Goal: Find specific page/section: Find specific page/section

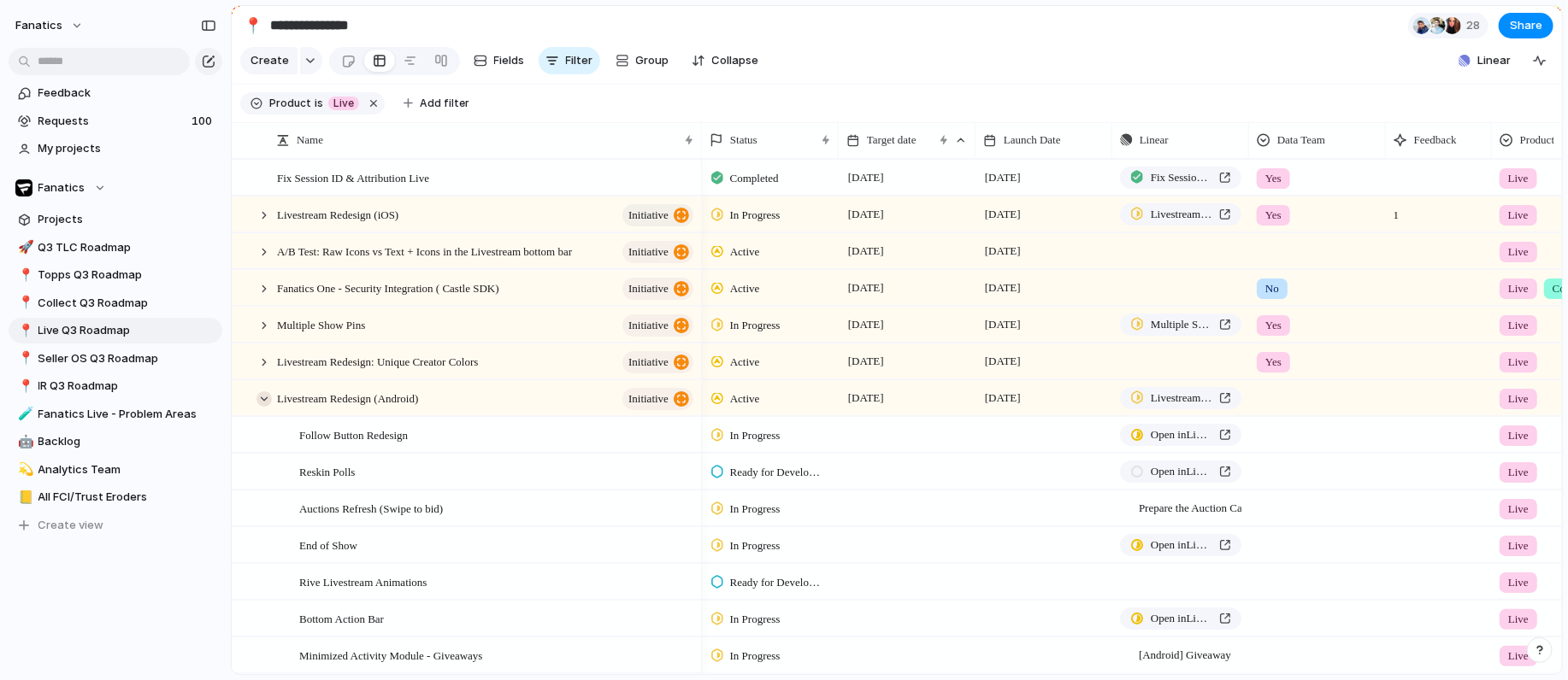
click at [267, 396] on div at bounding box center [263, 399] width 15 height 15
